Goal: Information Seeking & Learning: Learn about a topic

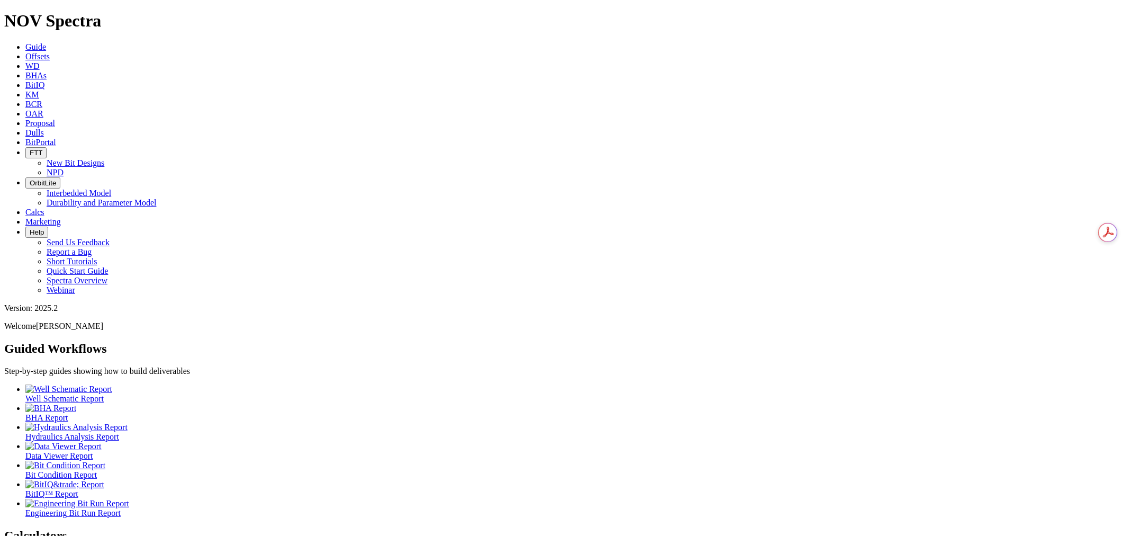
click at [50, 52] on span "Offsets" at bounding box center [37, 56] width 24 height 9
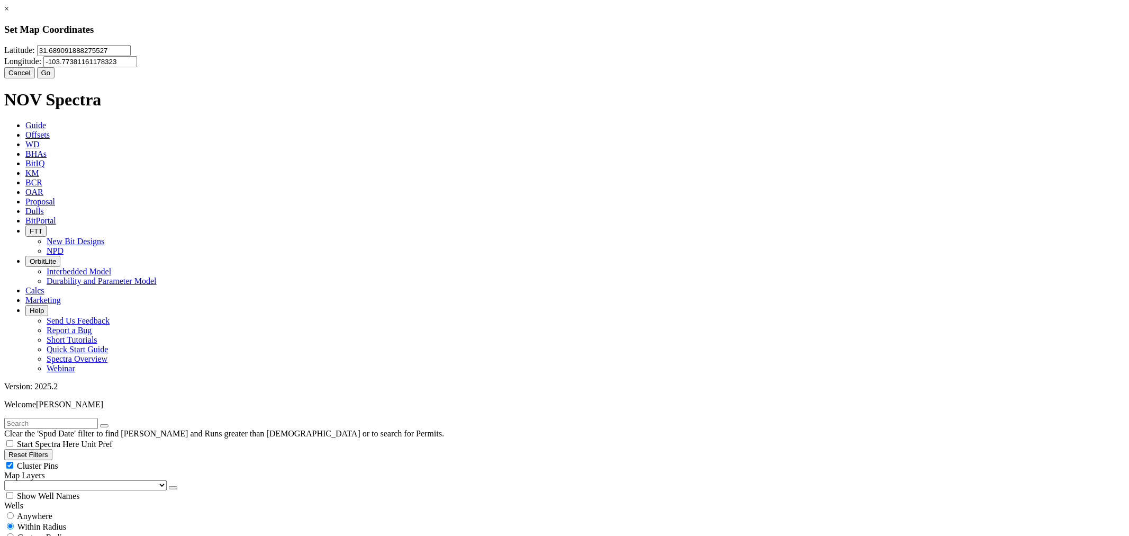
drag, startPoint x: 528, startPoint y: 69, endPoint x: 377, endPoint y: 87, distance: 151.8
click at [377, 78] on div "× Set Map Coordinates [GEOGRAPHIC_DATA] Cancel Go" at bounding box center [564, 41] width 1120 height 74
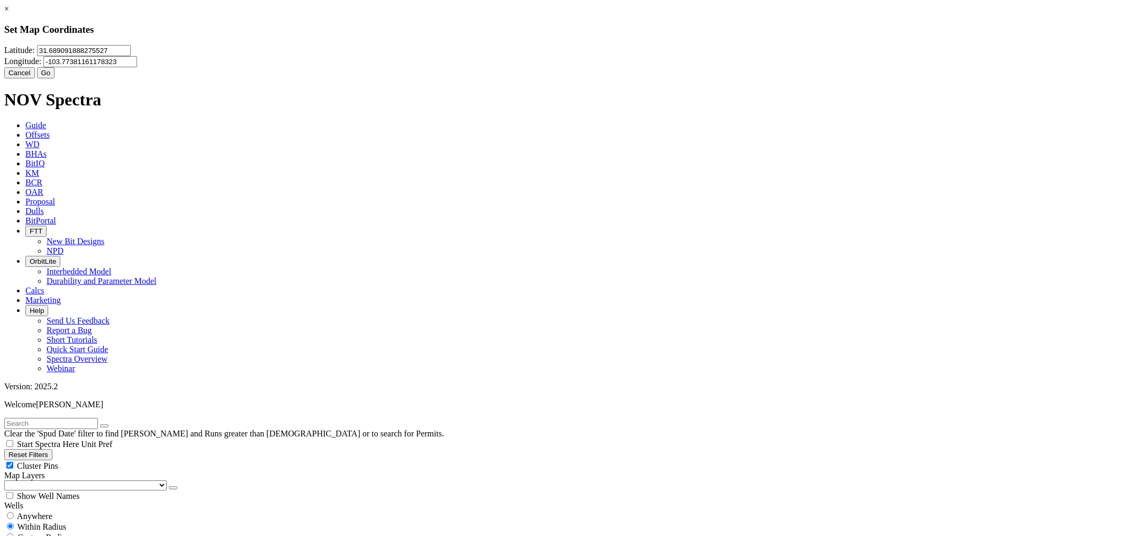
drag, startPoint x: 436, startPoint y: 67, endPoint x: 588, endPoint y: 69, distance: 152.4
click at [588, 67] on div "[GEOGRAPHIC_DATA]" at bounding box center [564, 56] width 1120 height 22
type input "31.6916"
drag, startPoint x: 611, startPoint y: 67, endPoint x: 753, endPoint y: 71, distance: 141.4
click at [753, 71] on div "× Set Map Coordinates [GEOGRAPHIC_DATA] Cancel Go" at bounding box center [564, 41] width 1120 height 74
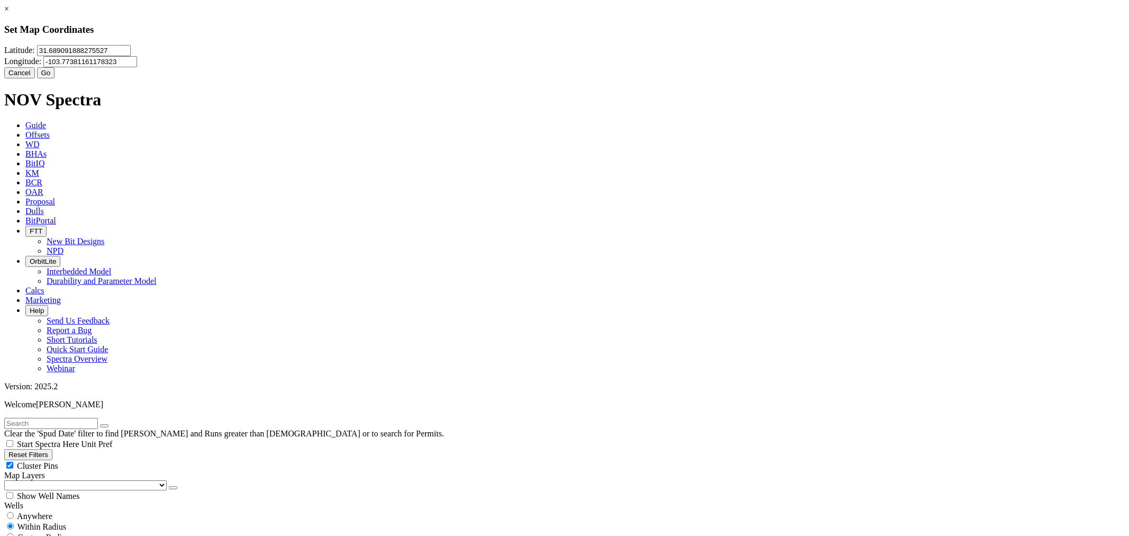
drag, startPoint x: 614, startPoint y: 62, endPoint x: 662, endPoint y: 66, distance: 47.7
click at [137, 66] on input "-103.77381161178323" at bounding box center [90, 61] width 94 height 11
type input "-103.7724"
type input "31.6916"
click at [55, 78] on button "Go" at bounding box center [46, 72] width 18 height 11
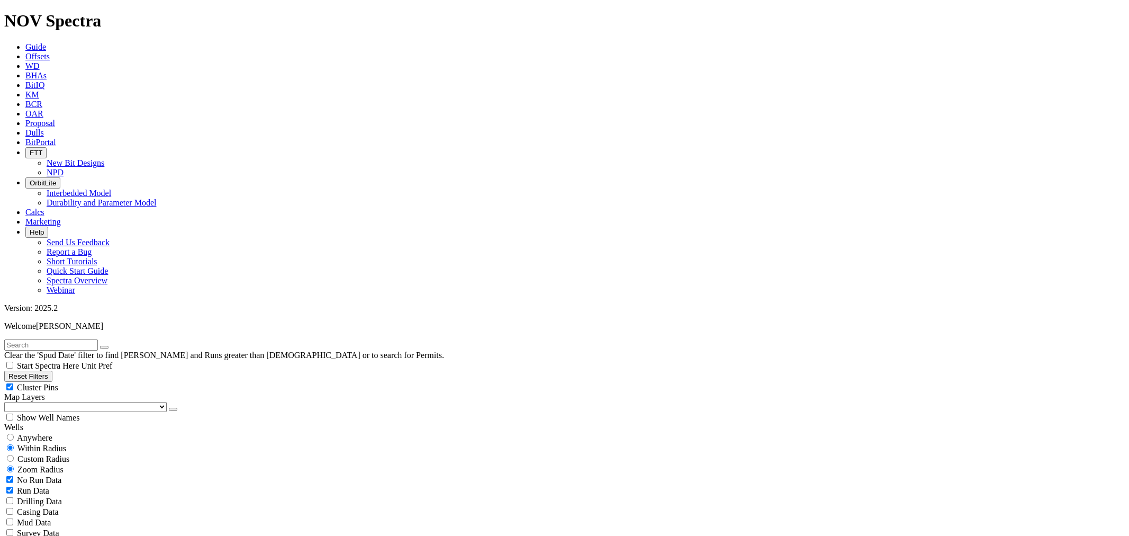
click at [14, 455] on input "radio" at bounding box center [10, 458] width 7 height 7
radio input "true"
radio input "false"
click at [64, 474] on input "number" at bounding box center [51, 479] width 94 height 11
click at [29, 485] on button "Miles" at bounding box center [16, 490] width 25 height 11
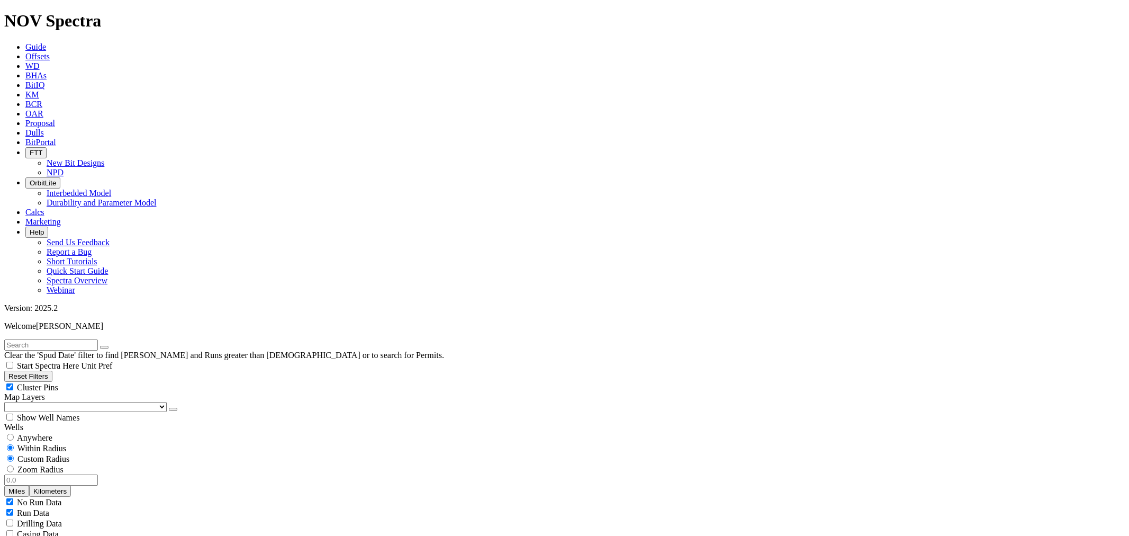
click at [69, 474] on input "number" at bounding box center [51, 479] width 94 height 11
type input "25"
click at [173, 409] on icon "button" at bounding box center [173, 409] width 0 height 0
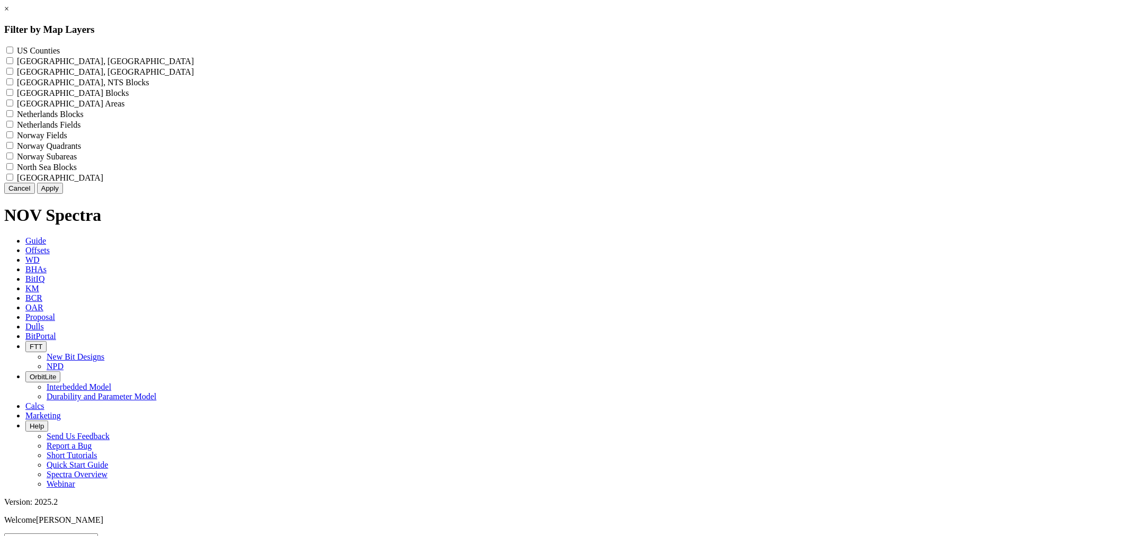
click at [60, 51] on label "US Counties - ()" at bounding box center [38, 50] width 43 height 9
click at [13, 51] on Counties "US Counties - ()" at bounding box center [9, 50] width 7 height 7
checkbox Counties "true"
click at [63, 194] on button "Apply" at bounding box center [50, 188] width 26 height 11
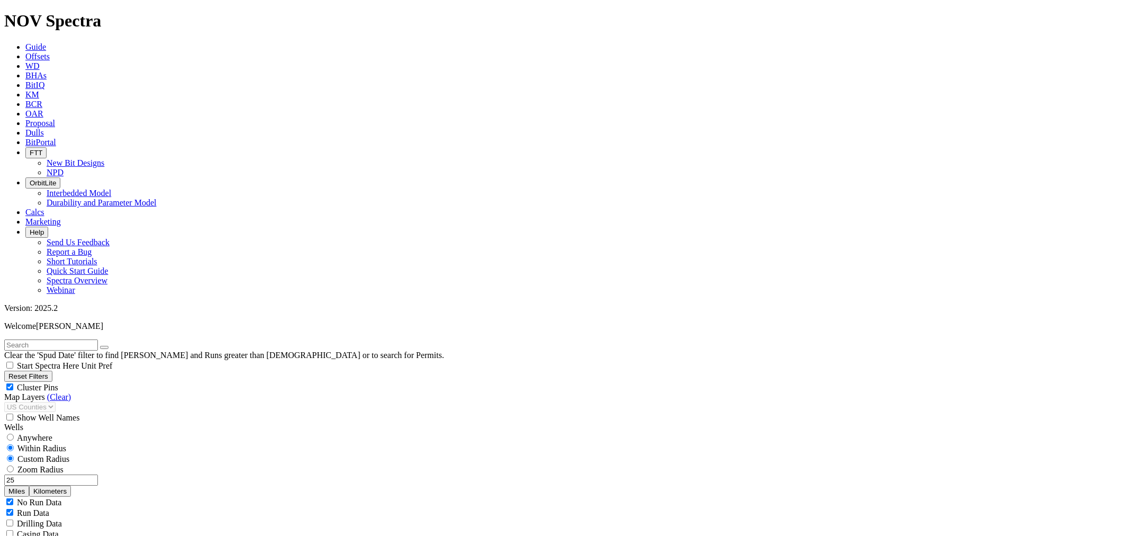
scroll to position [39630, 0]
drag, startPoint x: 96, startPoint y: 44, endPoint x: 90, endPoint y: 43, distance: 6.4
click at [90, 339] on input "text" at bounding box center [51, 344] width 94 height 11
paste input "Redwood 5"
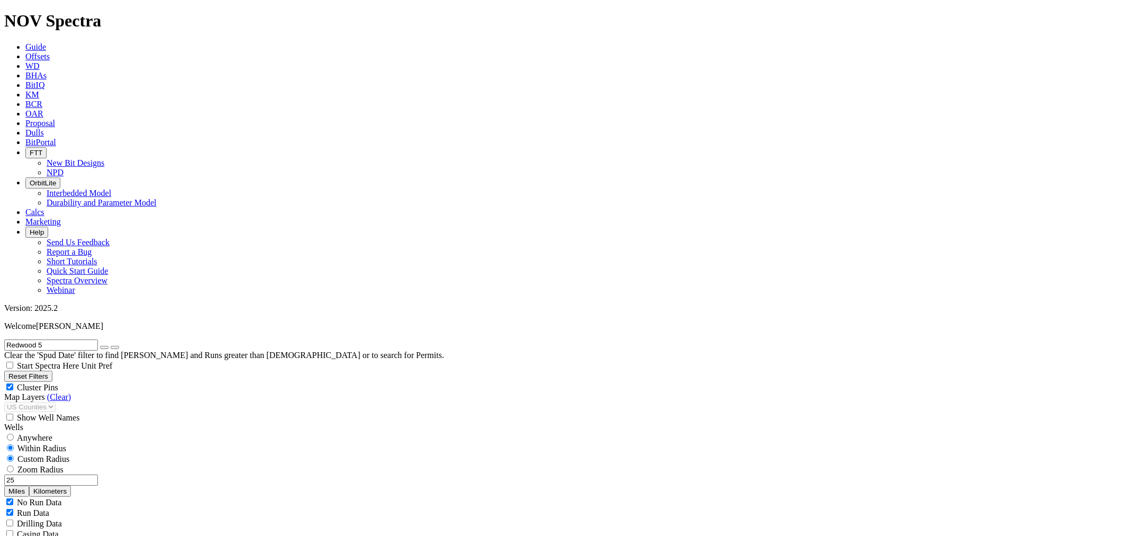
type input "Redwood 5"
click at [48, 433] on span "Anywhere" at bounding box center [34, 437] width 35 height 9
radio input "true"
radio input "false"
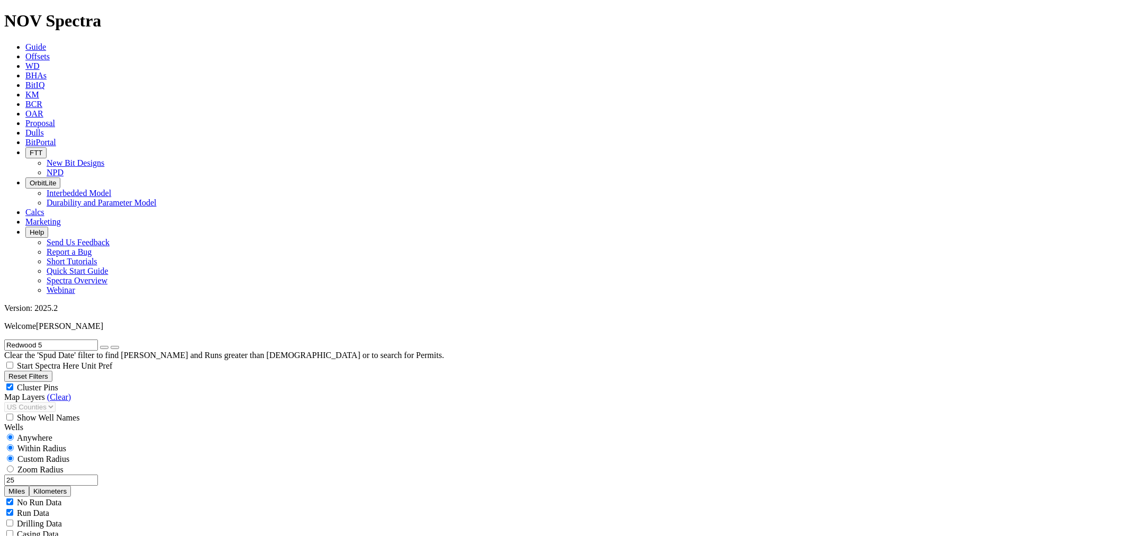
radio input "true"
radio input "false"
radio input "true"
click at [104, 347] on icon "button" at bounding box center [104, 347] width 0 height 0
